Goal: Use online tool/utility: Utilize a website feature to perform a specific function

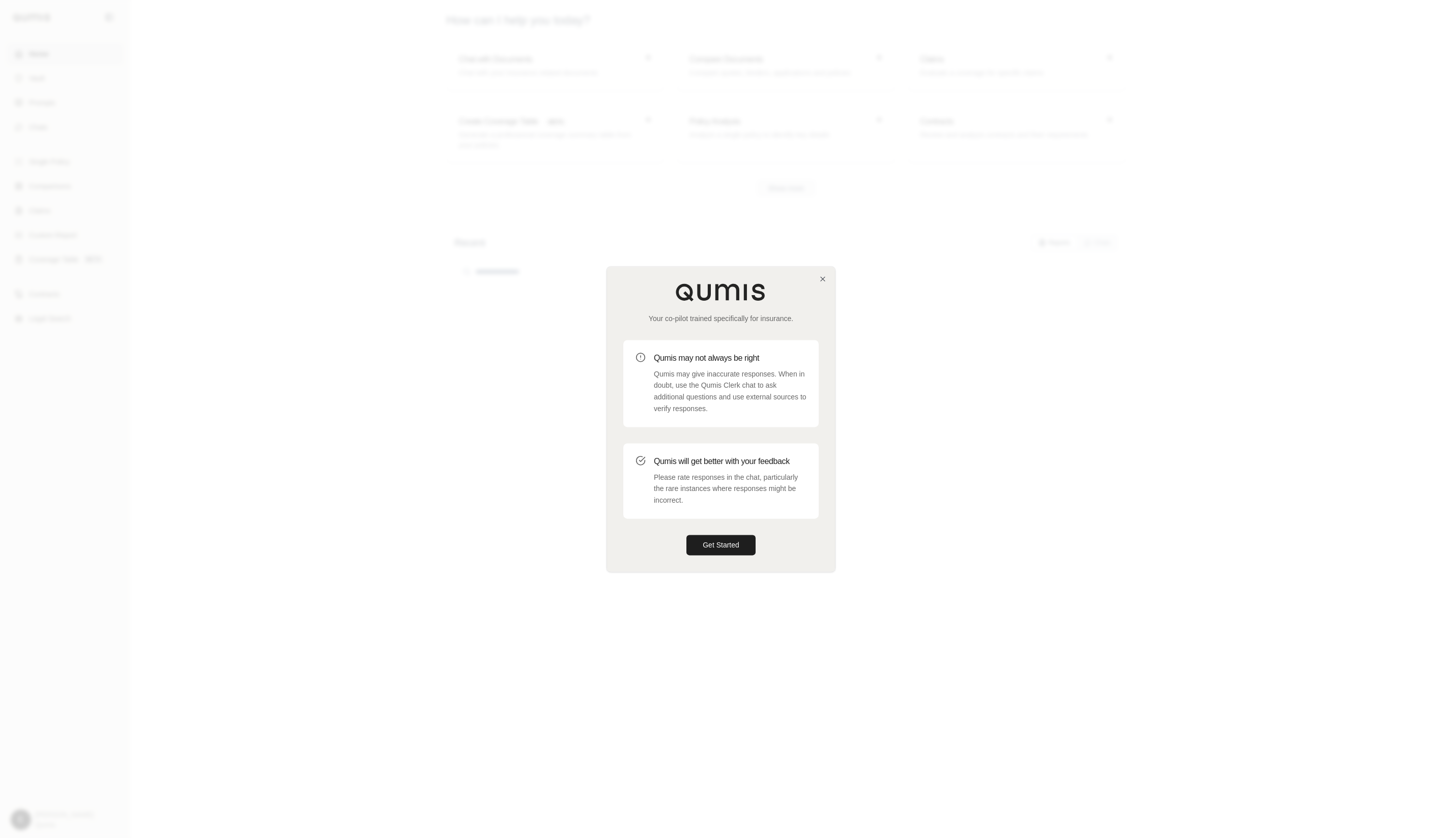
click at [469, 364] on div at bounding box center [721, 419] width 1442 height 838
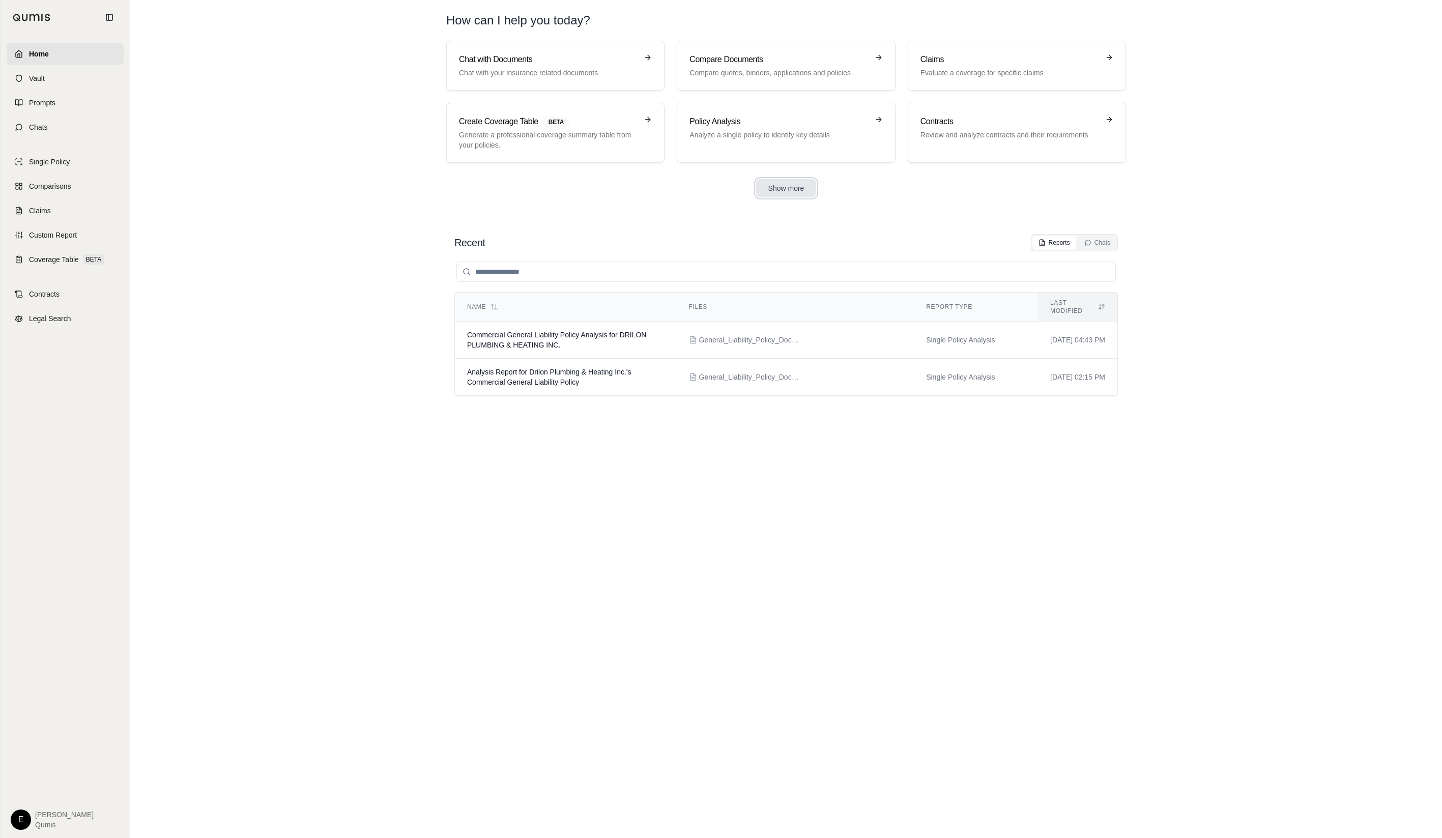
click at [771, 183] on button "Show more" at bounding box center [786, 188] width 61 height 18
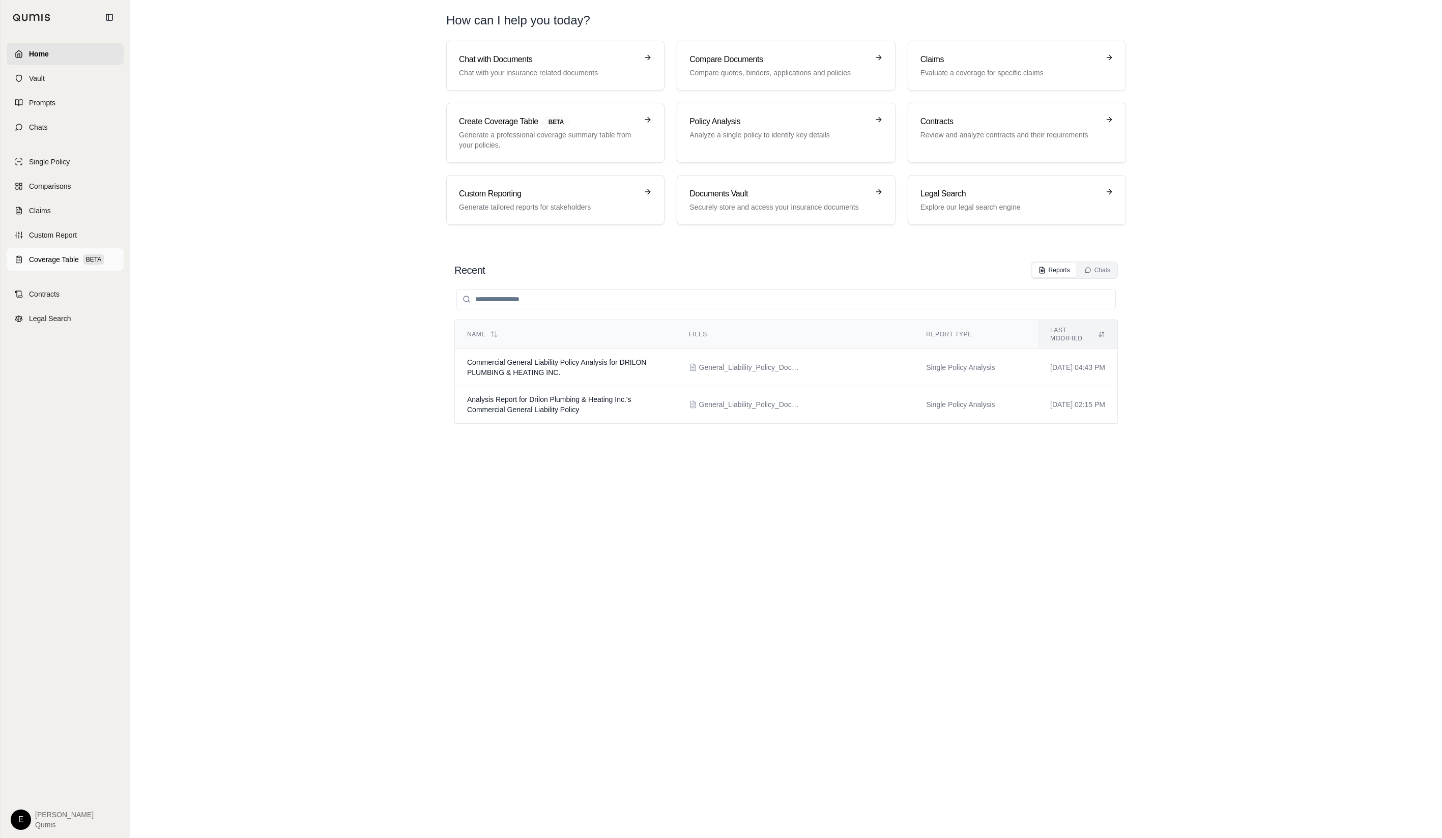
click at [70, 258] on span "Coverage Table" at bounding box center [54, 259] width 50 height 10
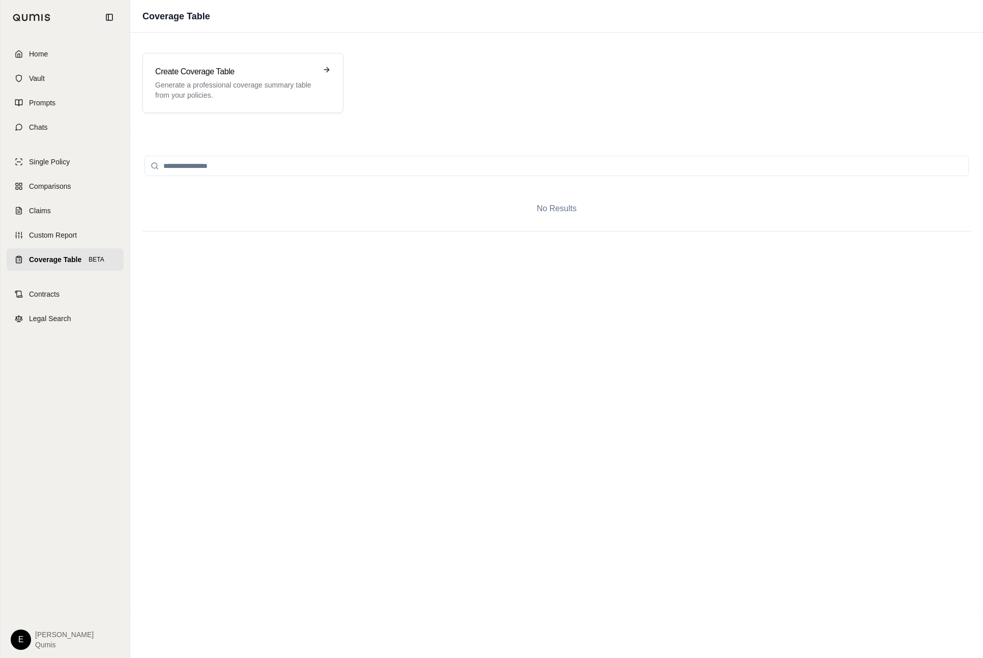
drag, startPoint x: 457, startPoint y: 273, endPoint x: 301, endPoint y: 149, distance: 199.2
click at [0, 0] on div "Home Vault Prompts Chats Single Policy Comparisons Claims Custom Report Coverag…" at bounding box center [491, 329] width 983 height 658
click at [300, 97] on p "Generate a professional coverage summary table from your policies." at bounding box center [235, 90] width 161 height 20
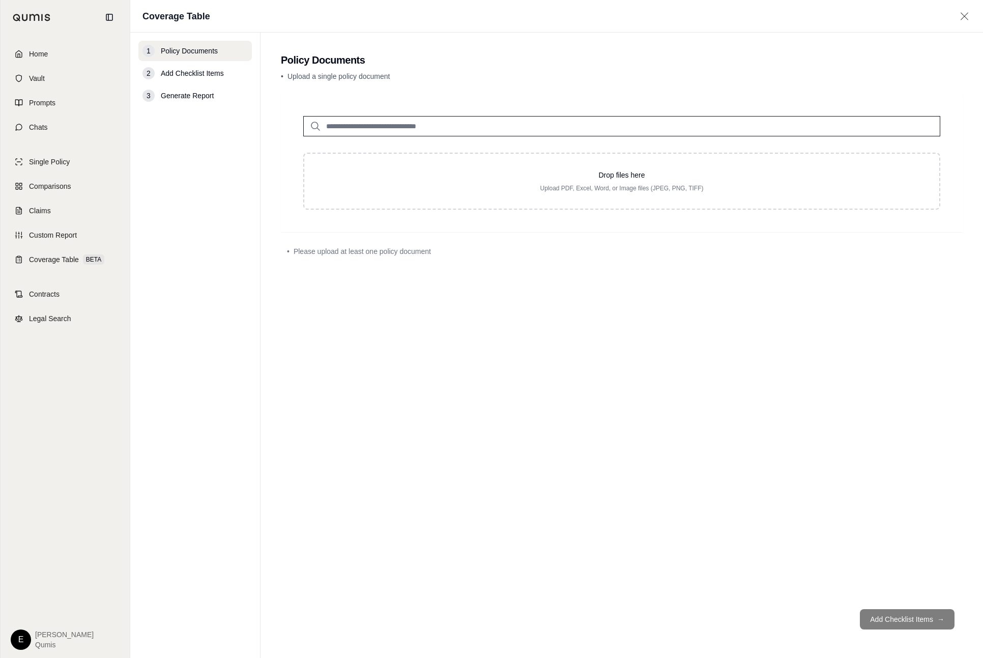
click at [0, 0] on div "Home Vault Prompts Chats Single Policy Comparisons Claims Custom Report Coverag…" at bounding box center [491, 329] width 983 height 658
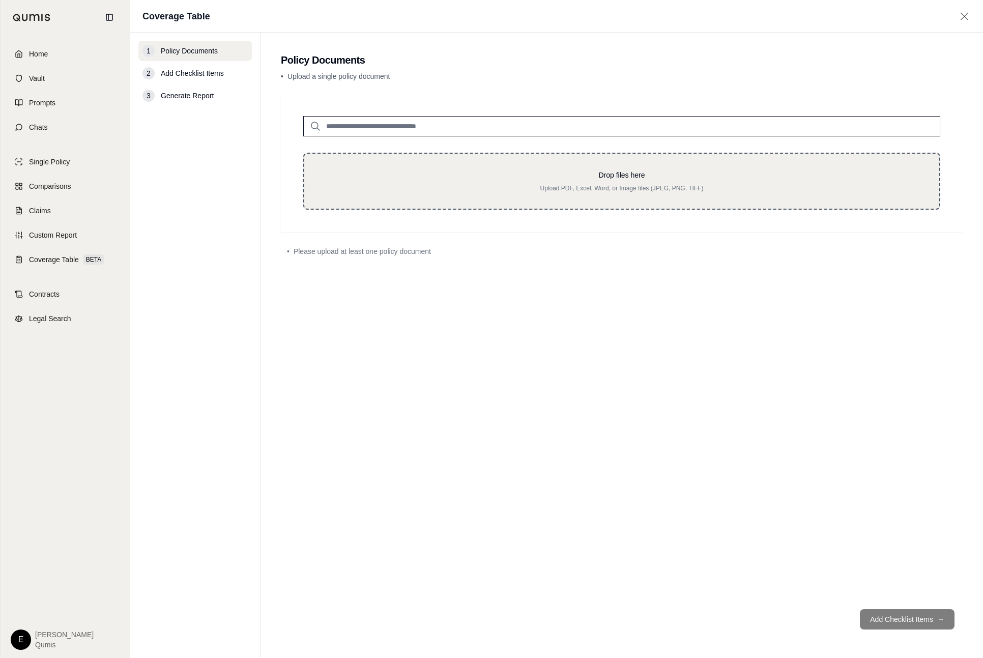
click at [682, 189] on p "Upload PDF, Excel, Word, or Image files (JPEG, PNG, TIFF)" at bounding box center [622, 188] width 602 height 8
click at [642, 165] on div "Drop files here Upload PDF, Excel, Word, or Image files (JPEG, PNG, TIFF)" at bounding box center [621, 181] width 637 height 57
type input "**********"
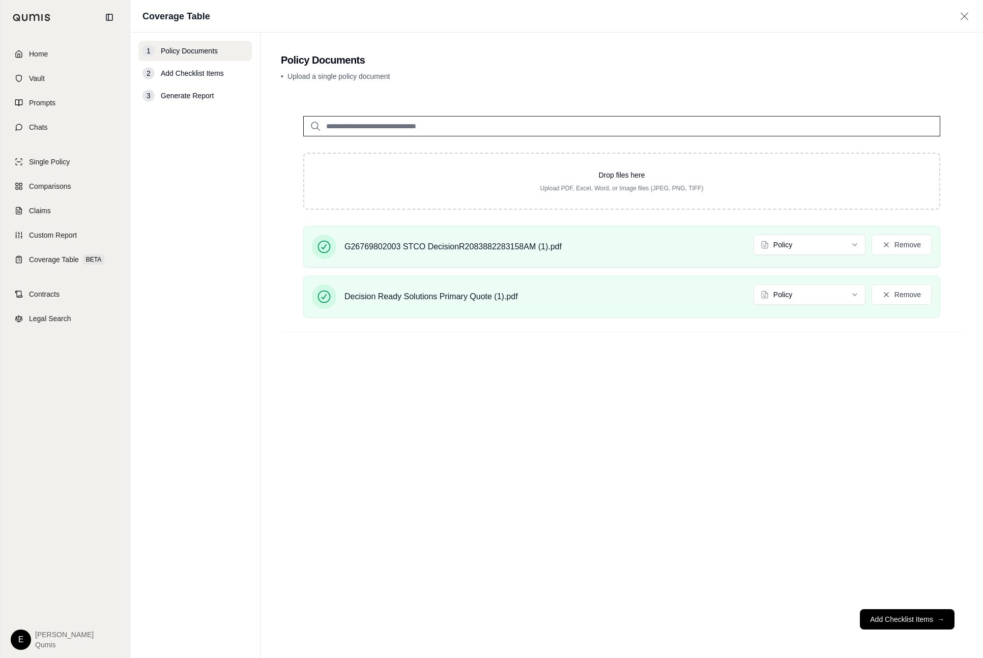
click at [0, 0] on div "Home Vault Prompts Chats Single Policy Comparisons Claims Custom Report Coverag…" at bounding box center [491, 329] width 983 height 658
click at [884, 619] on button "Add Checklist Items →" at bounding box center [907, 619] width 95 height 20
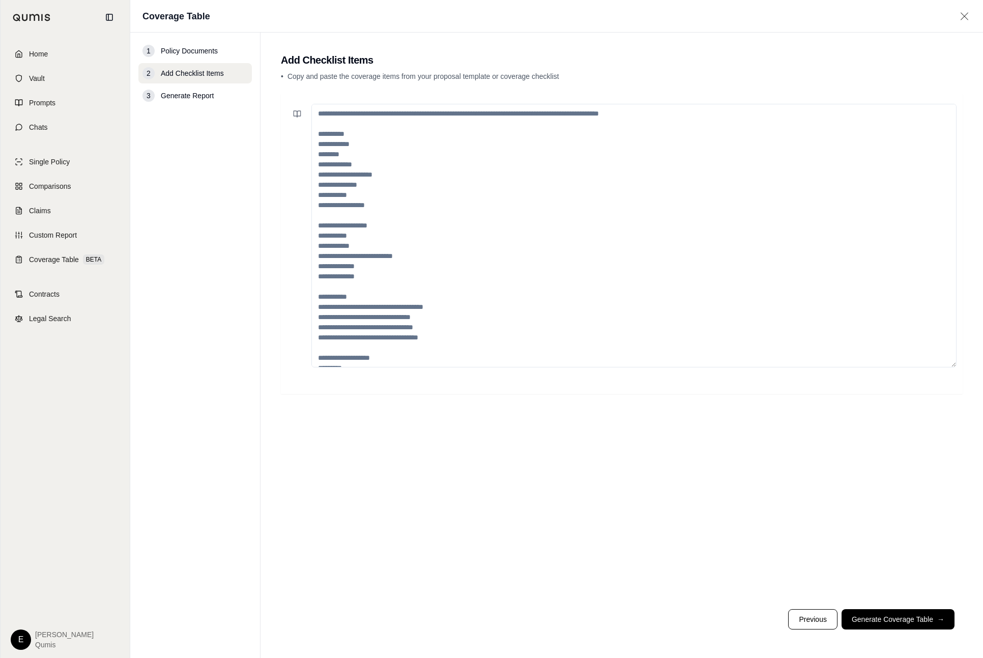
click at [683, 287] on textarea at bounding box center [633, 236] width 645 height 264
drag, startPoint x: 758, startPoint y: 522, endPoint x: 720, endPoint y: 330, distance: 195.1
click at [0, 0] on div "Home Vault Prompts Chats Single Policy Comparisons Claims Custom Report Coverag…" at bounding box center [491, 329] width 983 height 658
click at [539, 259] on textarea at bounding box center [633, 236] width 645 height 264
click at [546, 275] on textarea at bounding box center [633, 236] width 645 height 264
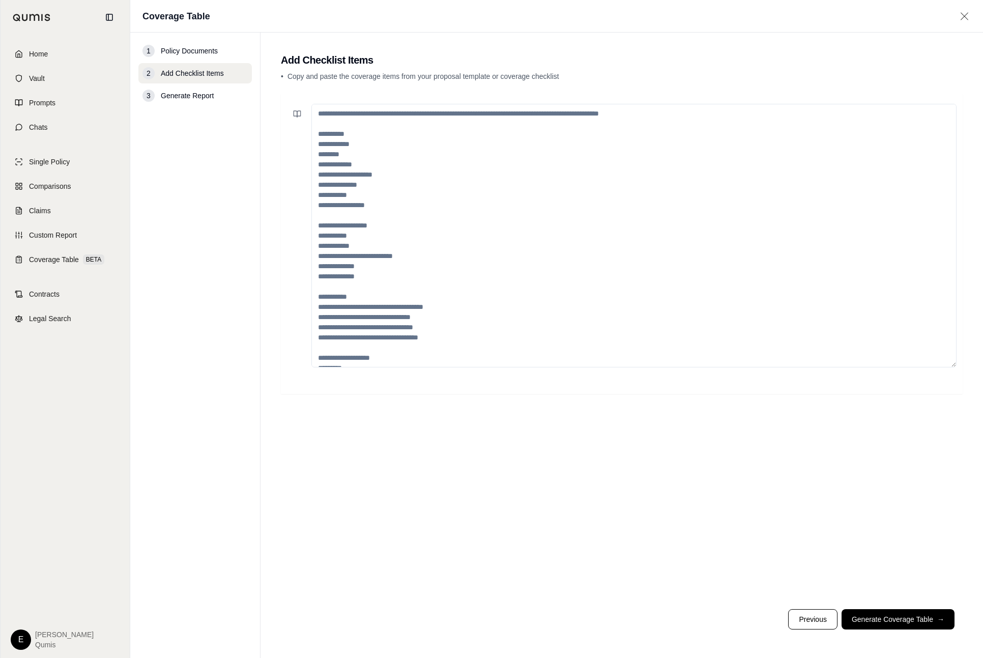
click at [546, 275] on textarea at bounding box center [633, 236] width 645 height 264
paste textarea "**********"
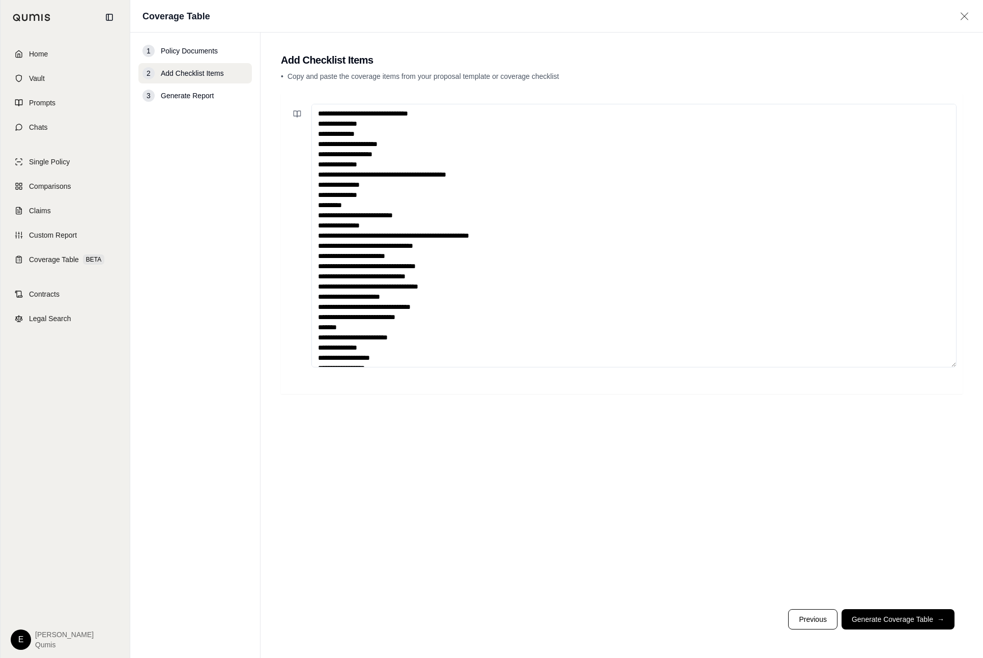
scroll to position [270, 0]
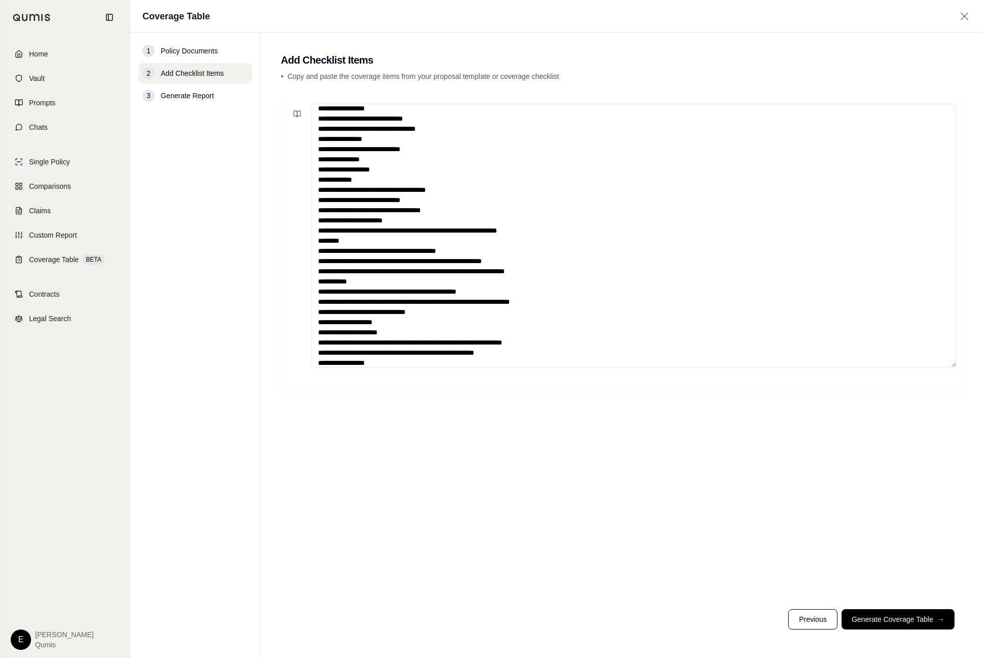
click at [581, 274] on textarea at bounding box center [633, 236] width 645 height 264
click at [467, 287] on textarea at bounding box center [633, 236] width 645 height 264
paste textarea "**********"
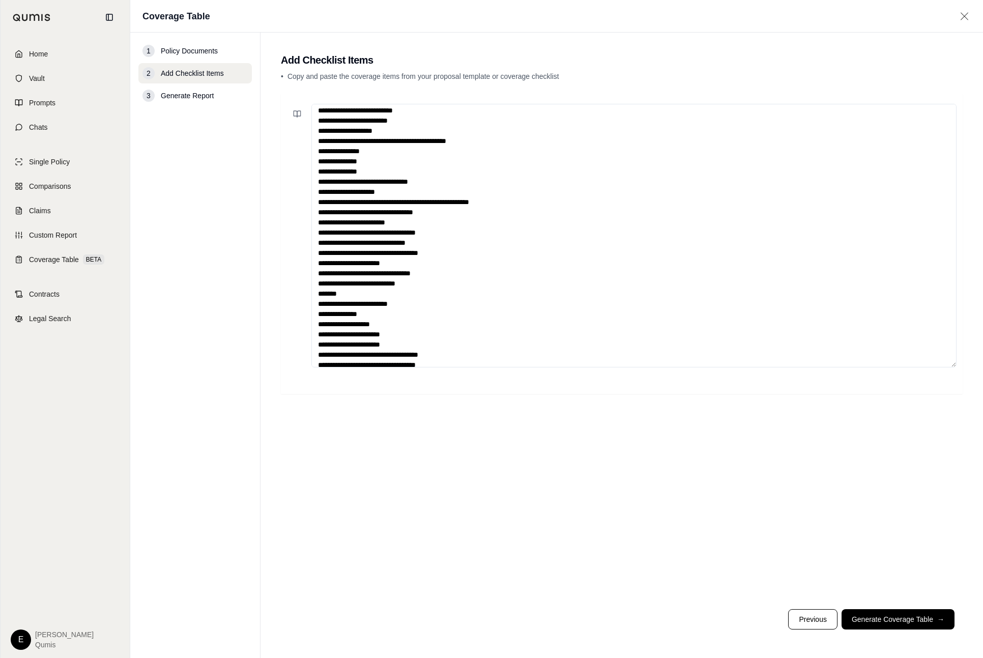
scroll to position [0, 0]
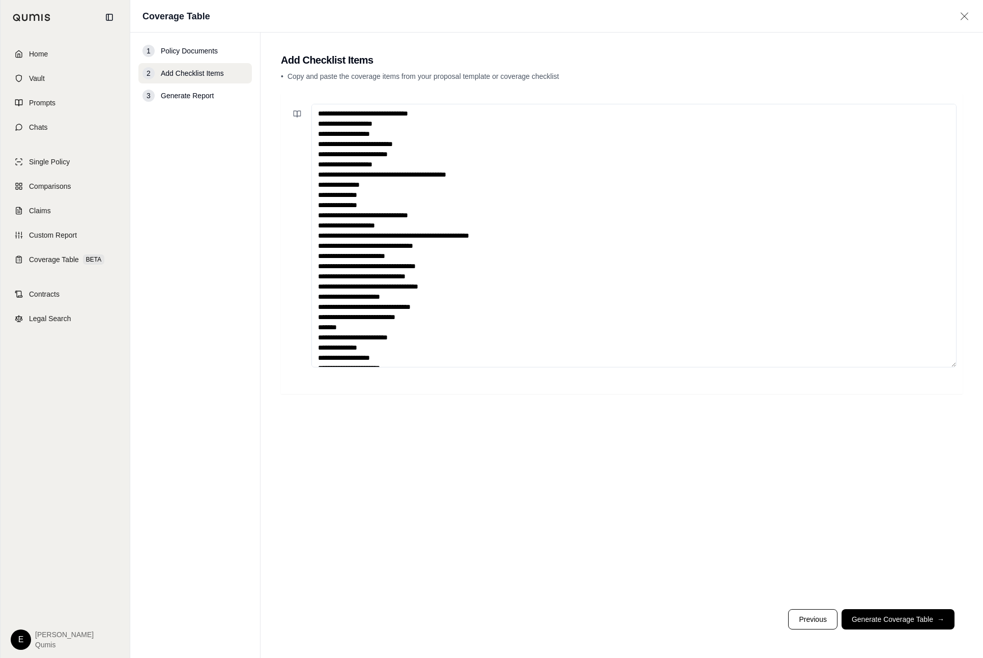
type textarea "**********"
drag, startPoint x: 954, startPoint y: 367, endPoint x: 933, endPoint y: 442, distance: 77.0
click at [936, 446] on div at bounding box center [622, 347] width 682 height 507
click at [933, 351] on textarea at bounding box center [633, 236] width 645 height 264
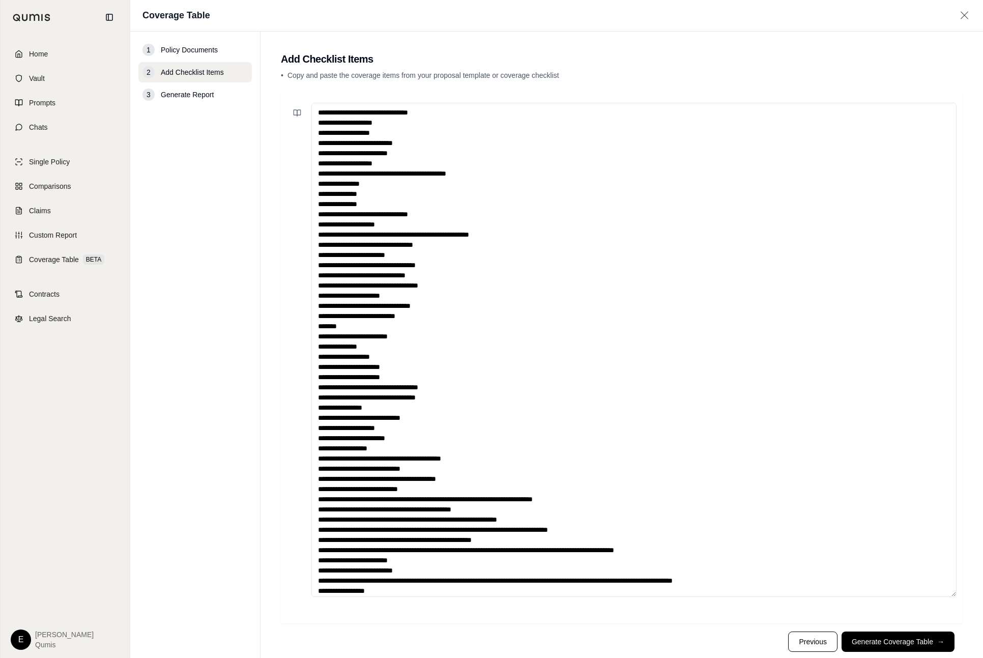
drag, startPoint x: 952, startPoint y: 364, endPoint x: 956, endPoint y: 595, distance: 230.5
click at [956, 595] on textarea at bounding box center [633, 350] width 645 height 494
drag, startPoint x: 272, startPoint y: 371, endPoint x: 450, endPoint y: 406, distance: 181.9
click at [0, 0] on div "Home Vault Prompts Chats Single Policy Comparisons Claims Custom Report Coverag…" at bounding box center [491, 329] width 983 height 658
click at [867, 642] on button "Generate Coverage Table →" at bounding box center [898, 641] width 113 height 20
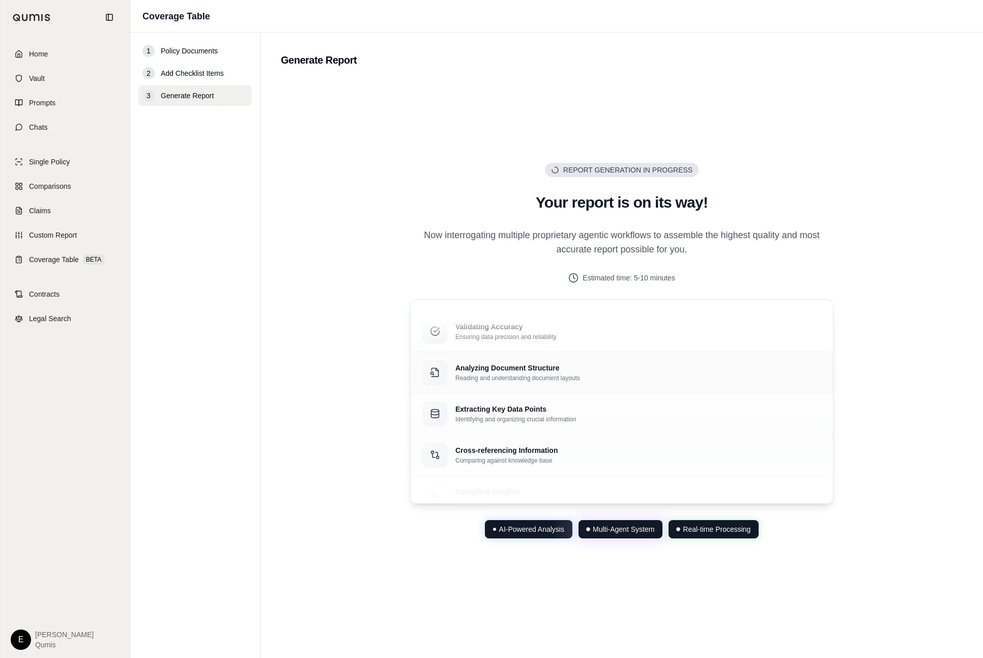
click at [791, 378] on div "Analyzing Document Structure Reading and understanding document layouts" at bounding box center [622, 372] width 398 height 24
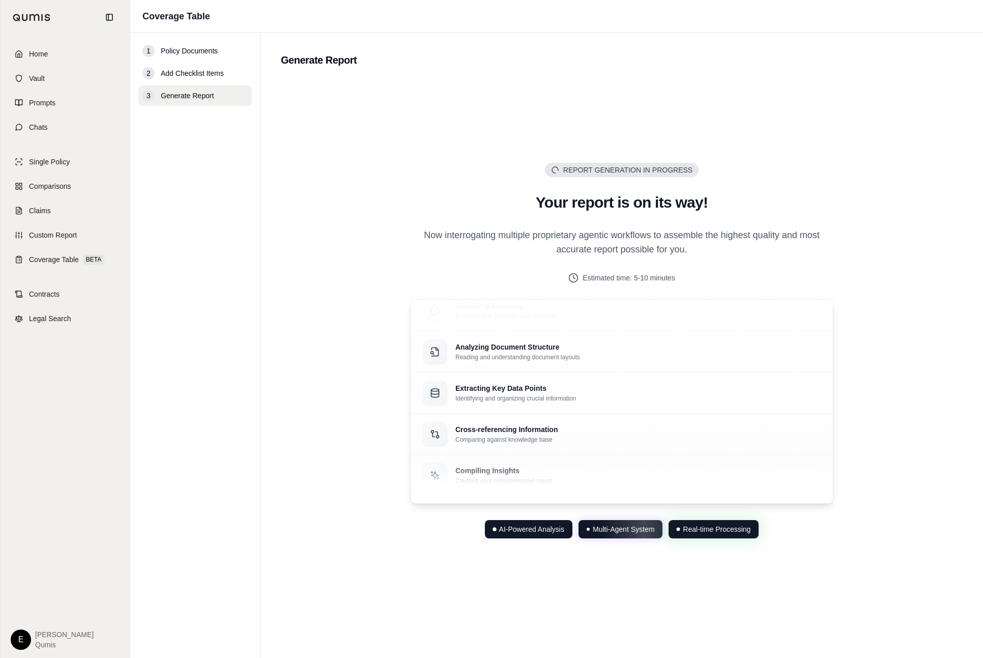
click at [849, 359] on div "Report Generation in Progress Generating... Your report is on its way! Now inte…" at bounding box center [622, 351] width 456 height 376
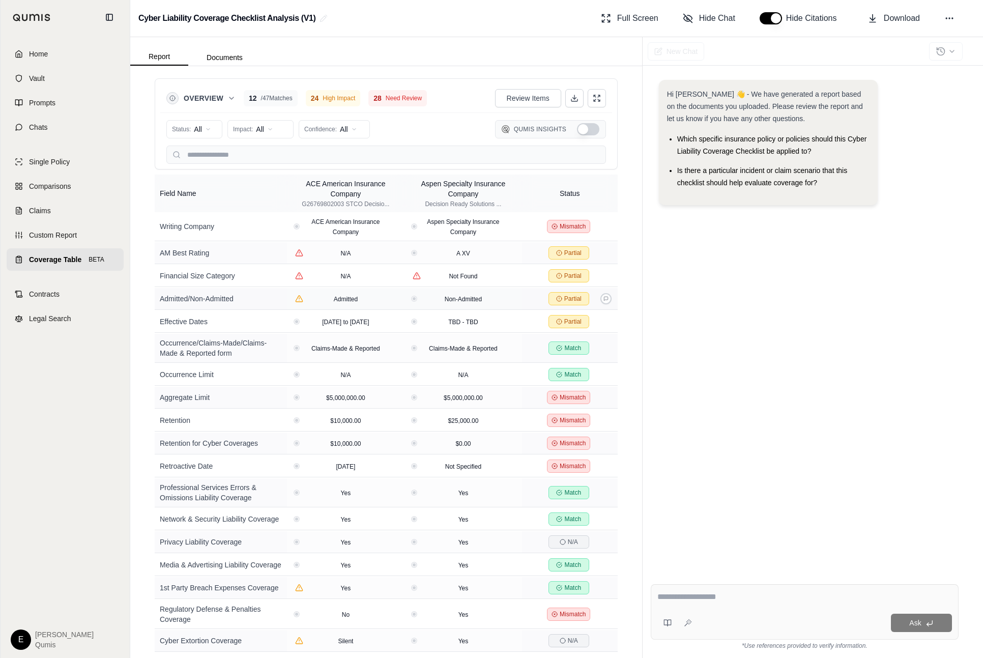
click at [570, 306] on td "Partial" at bounding box center [570, 299] width 96 height 22
click at [581, 297] on span "Partial" at bounding box center [572, 299] width 17 height 8
click at [609, 297] on button at bounding box center [605, 298] width 11 height 11
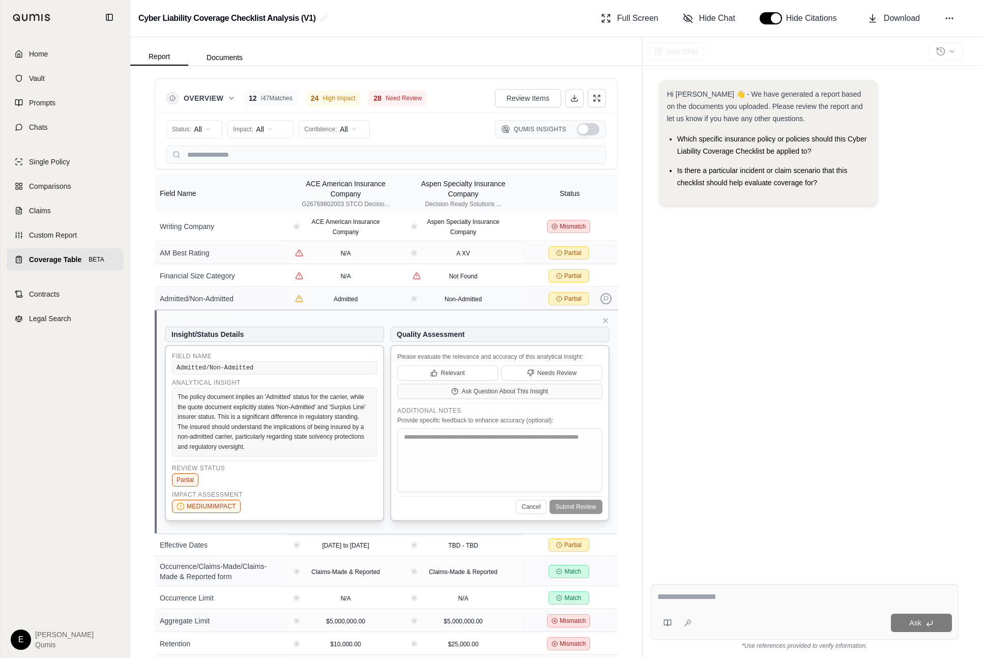
click at [609, 297] on button at bounding box center [605, 298] width 11 height 11
